Goal: Navigation & Orientation: Find specific page/section

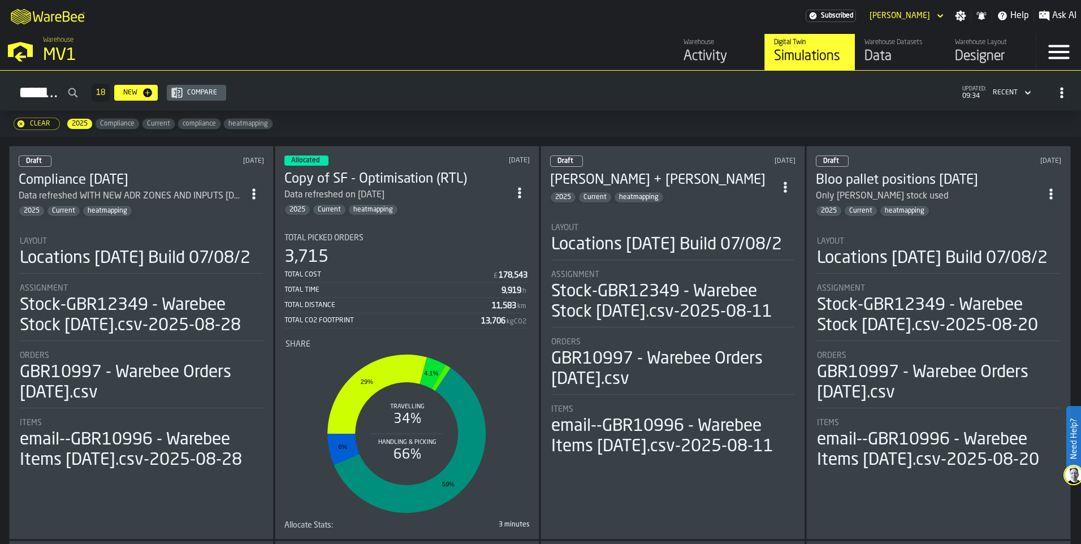
click at [720, 55] on div "Activity" at bounding box center [719, 56] width 72 height 18
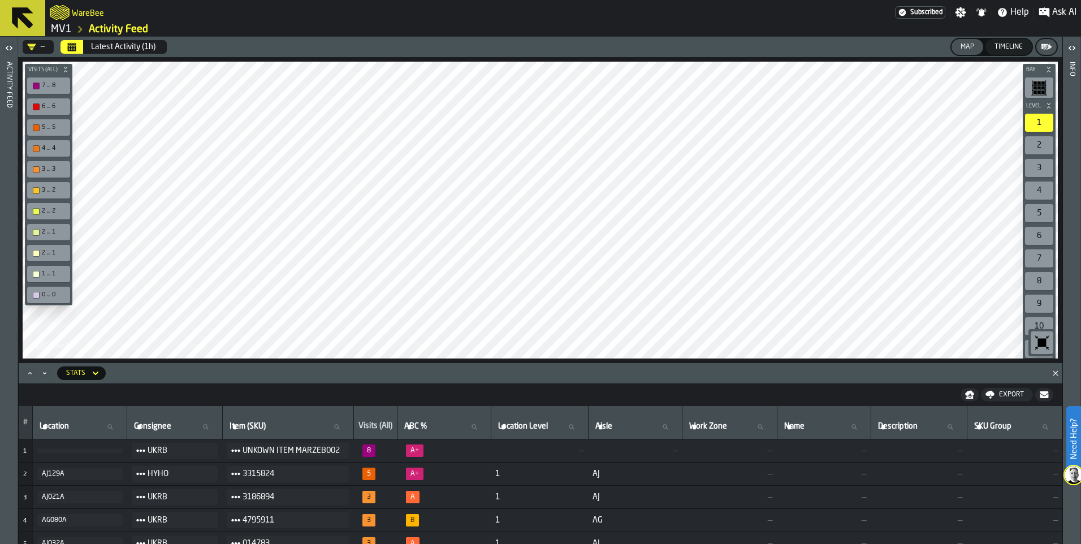
click at [9, 50] on icon "button-toggle-Open" at bounding box center [9, 48] width 14 height 14
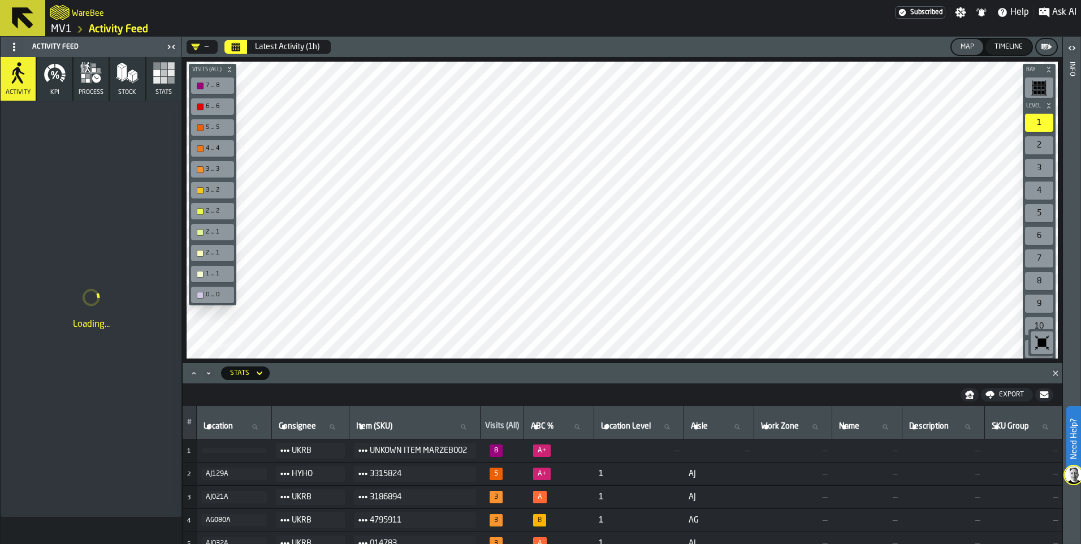
click at [32, 15] on icon at bounding box center [22, 18] width 27 height 27
